Goal: Transaction & Acquisition: Purchase product/service

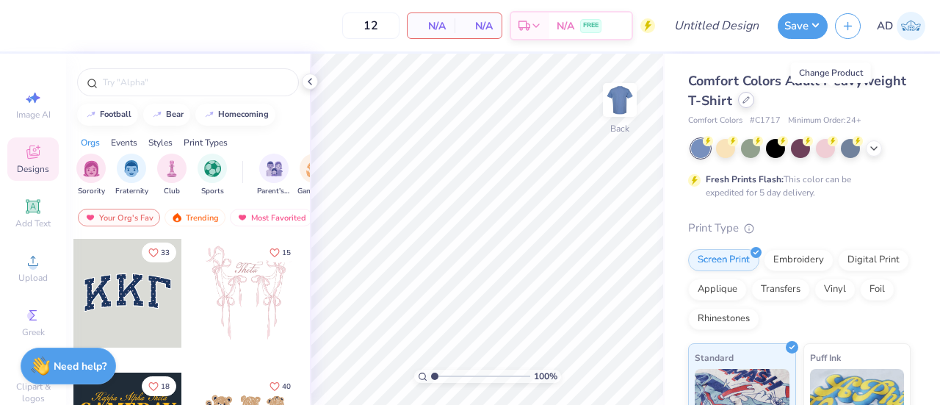
click at [750, 102] on icon at bounding box center [745, 99] width 7 height 7
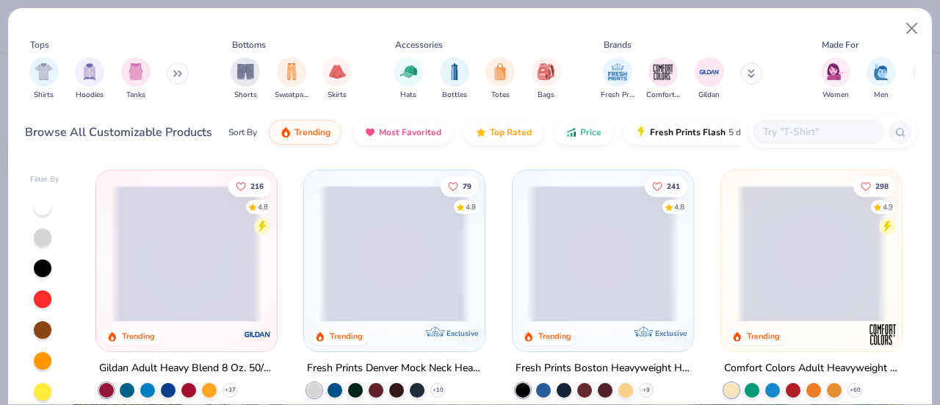
click at [380, 239] on span at bounding box center [394, 253] width 151 height 137
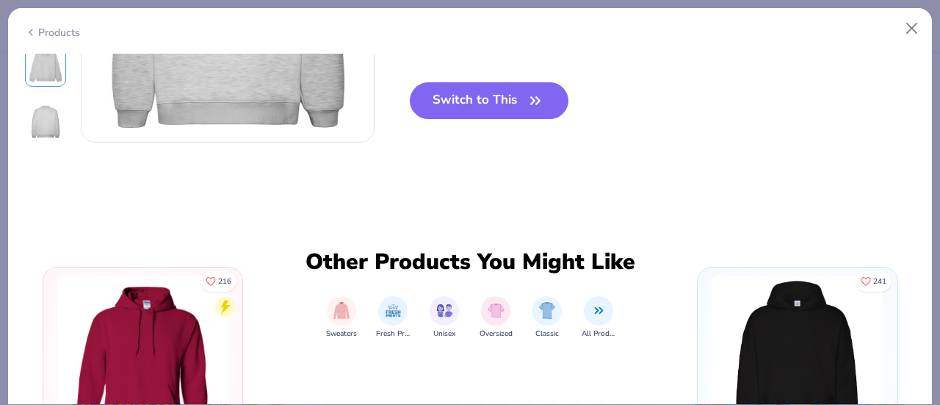
scroll to position [543, 0]
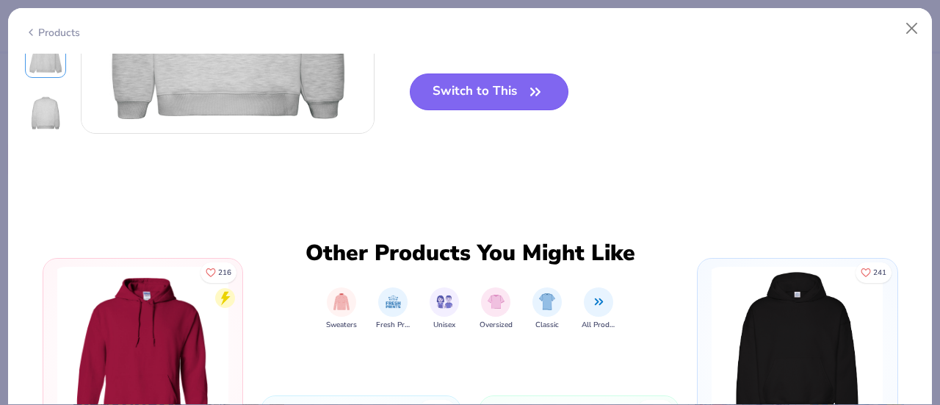
click at [496, 87] on button "Switch to This" at bounding box center [489, 91] width 159 height 37
type input "50"
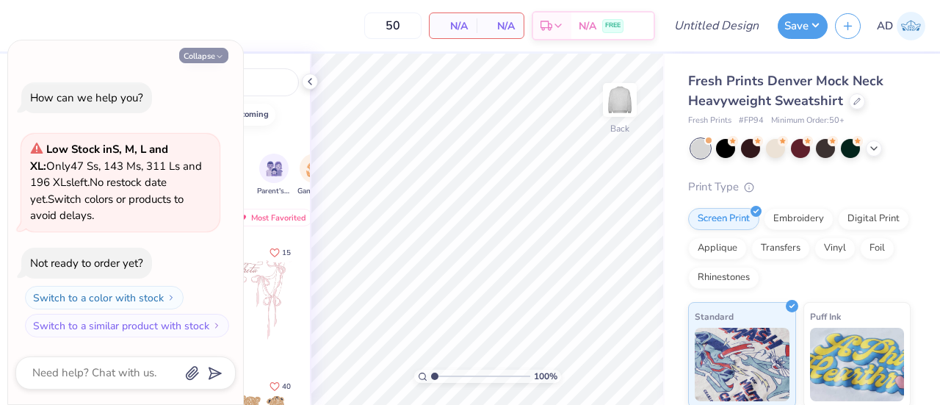
click at [196, 57] on button "Collapse" at bounding box center [203, 55] width 49 height 15
type textarea "x"
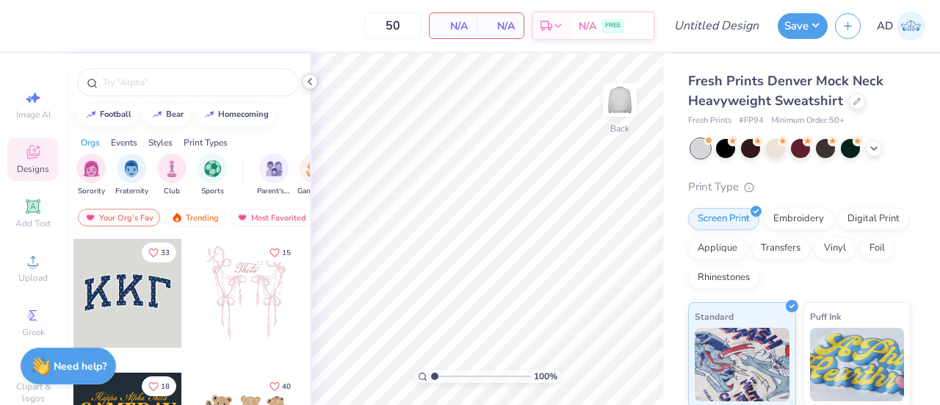
click at [307, 84] on icon at bounding box center [310, 82] width 12 height 12
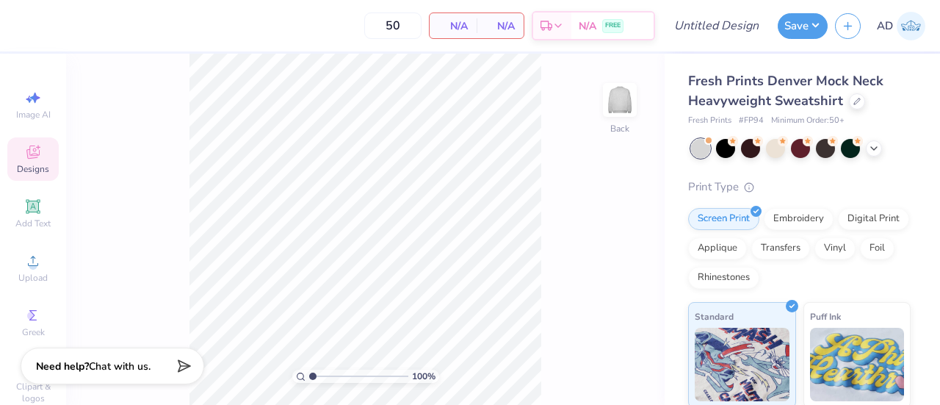
click at [24, 153] on icon at bounding box center [33, 152] width 18 height 18
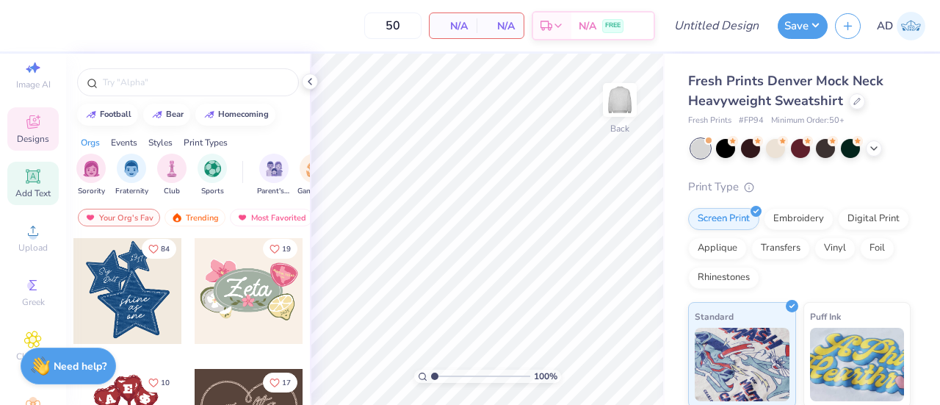
scroll to position [29, 0]
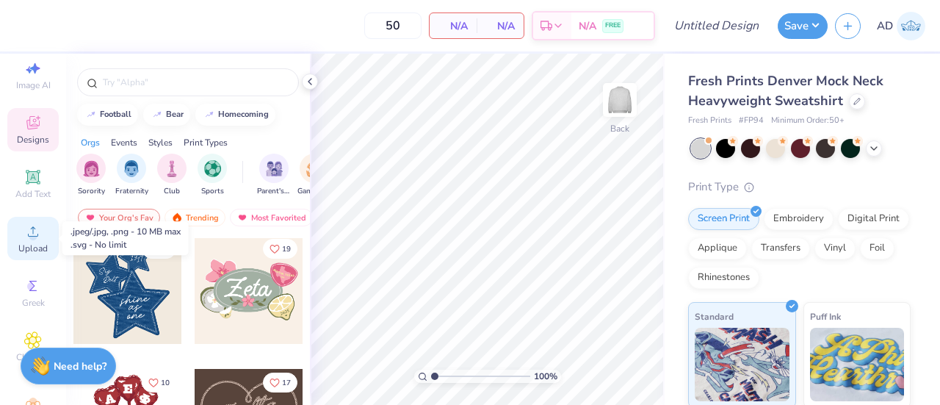
click at [29, 235] on circle at bounding box center [33, 236] width 8 height 8
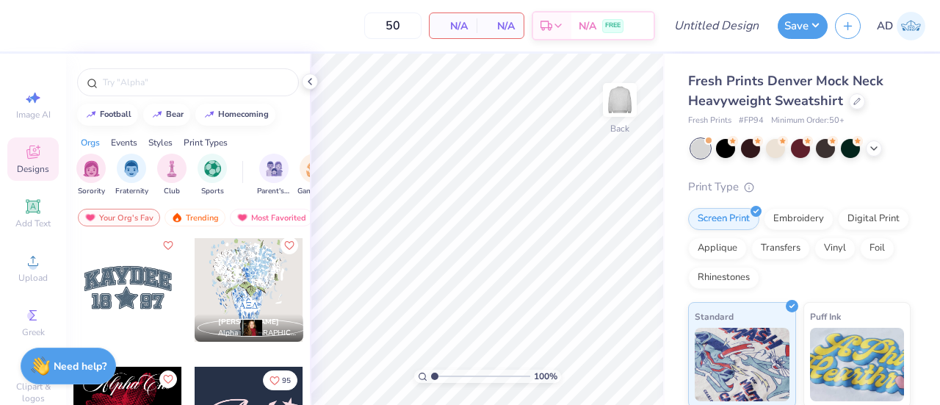
scroll to position [1467, 0]
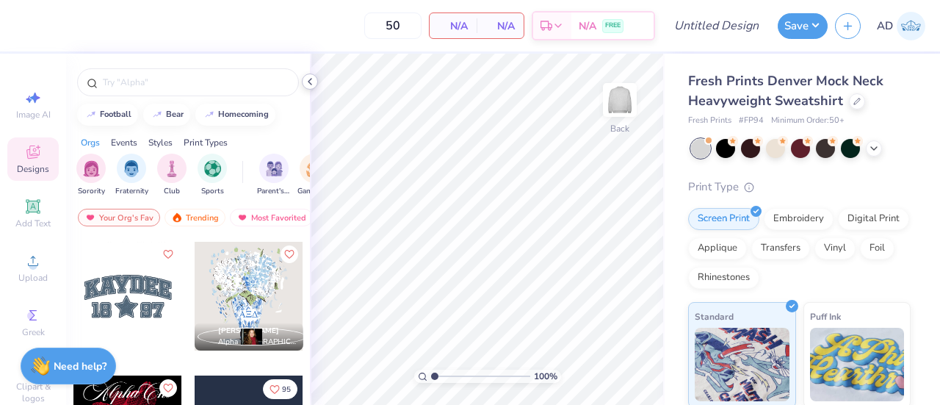
click at [309, 77] on icon at bounding box center [310, 82] width 12 height 12
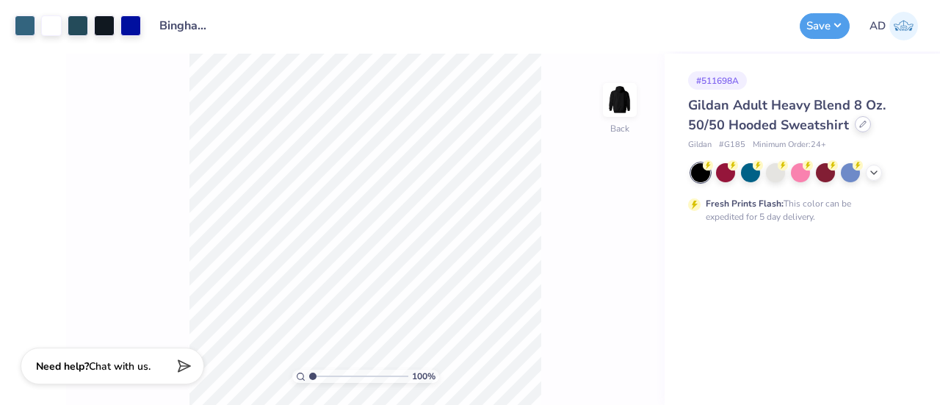
click at [855, 124] on div at bounding box center [863, 124] width 16 height 16
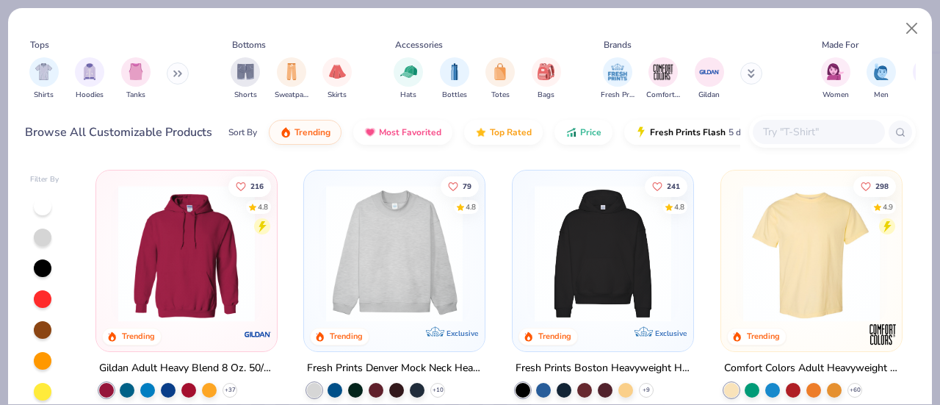
click at [780, 251] on img at bounding box center [811, 253] width 151 height 137
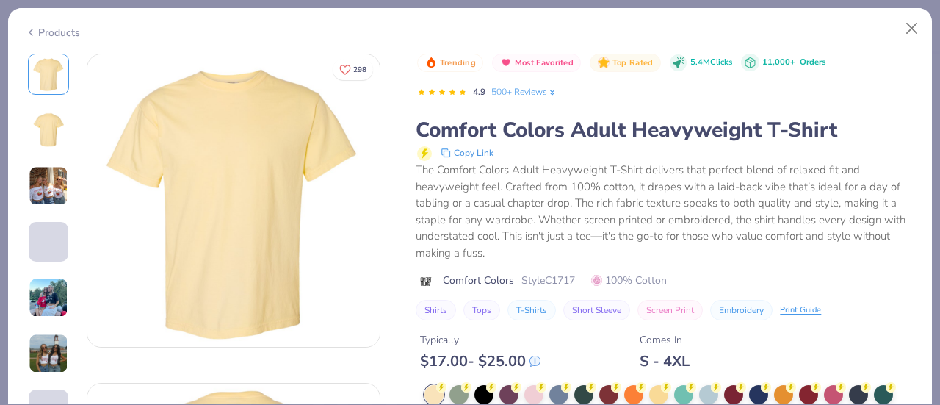
click at [481, 355] on div "$ 17.00 - $ 25.00" at bounding box center [480, 361] width 120 height 18
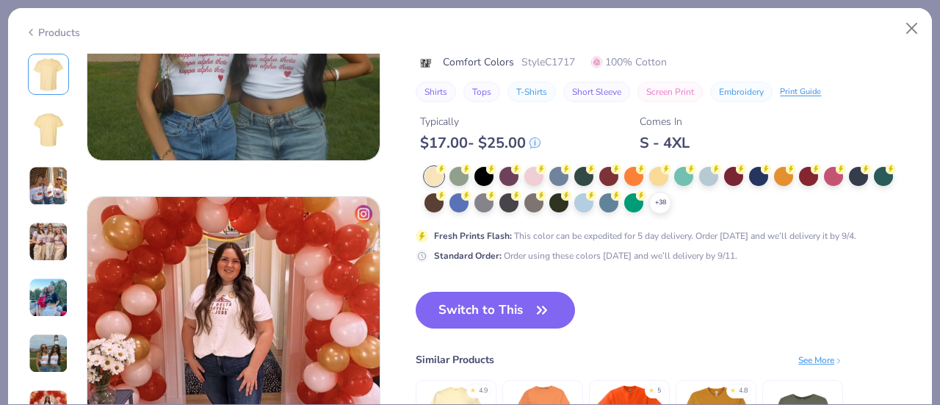
scroll to position [1832, 0]
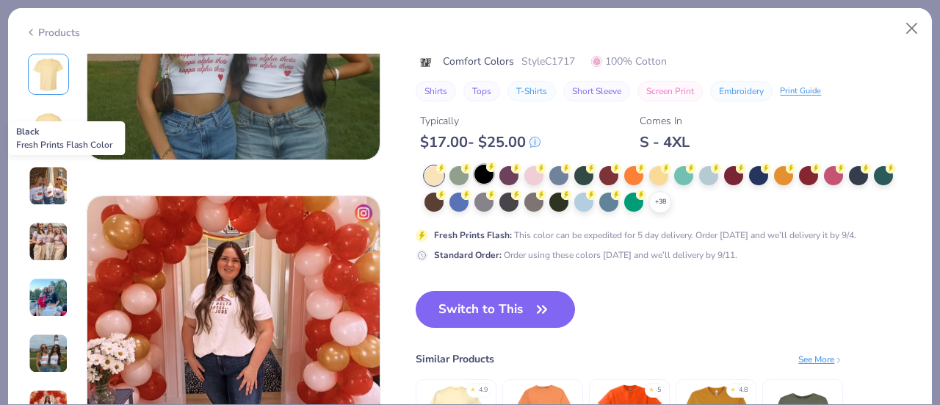
click at [485, 172] on div at bounding box center [483, 173] width 19 height 19
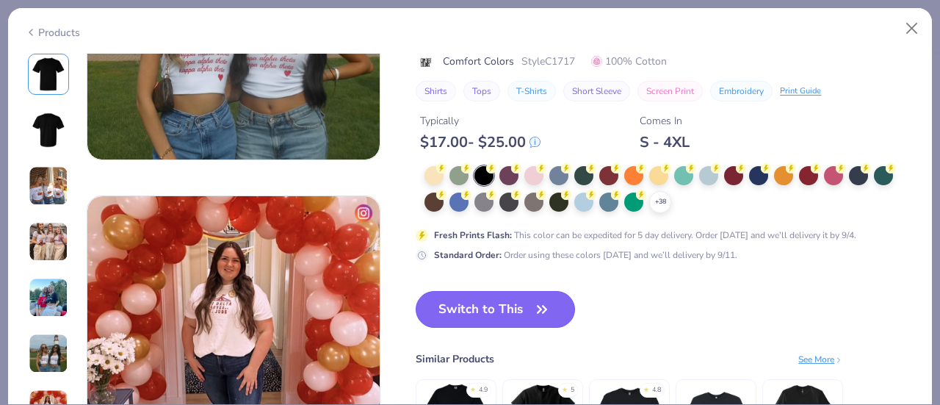
click at [486, 309] on button "Switch to This" at bounding box center [495, 309] width 159 height 37
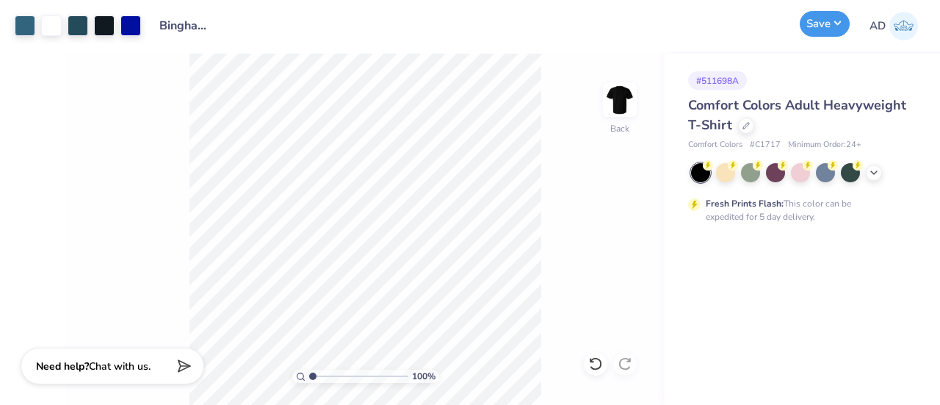
click at [824, 29] on button "Save" at bounding box center [824, 24] width 50 height 26
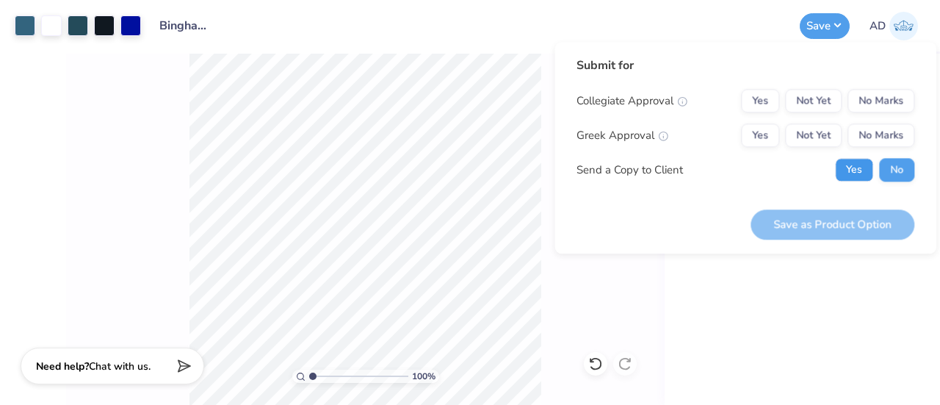
click at [853, 173] on button "Yes" at bounding box center [854, 169] width 38 height 23
click at [871, 115] on div "Collegiate Approval Yes Not Yet No Marks Greek Approval Yes Not Yet No Marks Se…" at bounding box center [745, 135] width 338 height 93
click at [869, 104] on button "No Marks" at bounding box center [880, 100] width 67 height 23
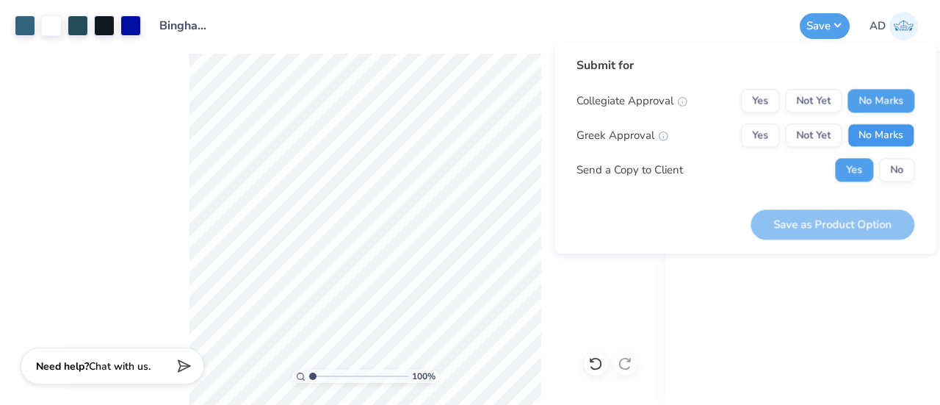
click at [880, 145] on button "No Marks" at bounding box center [880, 134] width 67 height 23
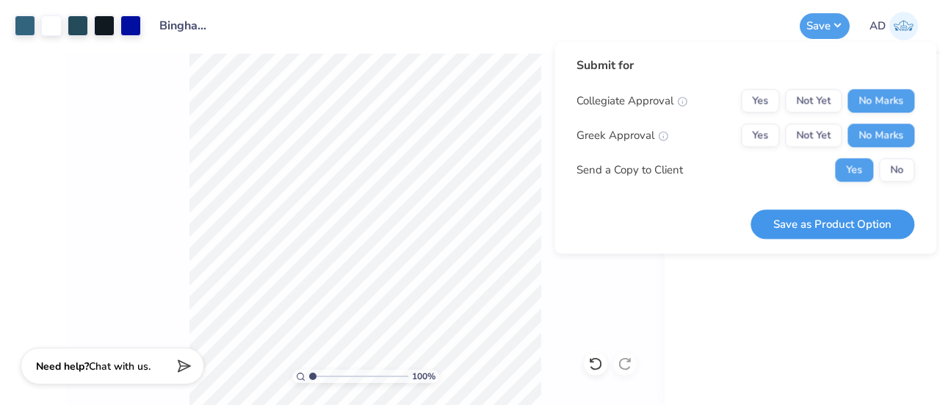
click at [835, 222] on button "Save as Product Option" at bounding box center [832, 224] width 164 height 30
